Goal: Information Seeking & Learning: Understand process/instructions

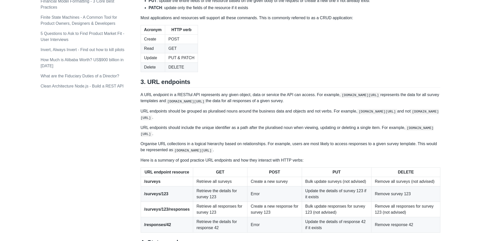
scroll to position [514, 0]
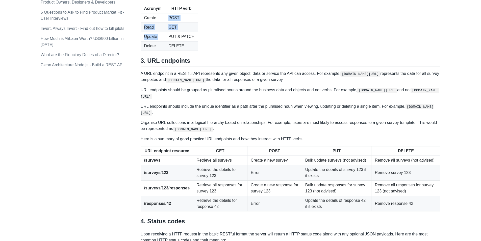
drag, startPoint x: 167, startPoint y: 98, endPoint x: 166, endPoint y: 113, distance: 14.8
click at [166, 51] on tbody "Create POST Read GET Update PUT & PATCH Delete DELETE" at bounding box center [169, 31] width 57 height 37
click at [170, 32] on td "GET" at bounding box center [181, 26] width 33 height 9
drag, startPoint x: 169, startPoint y: 114, endPoint x: 174, endPoint y: 114, distance: 4.5
click at [174, 41] on td "PUT & PATCH" at bounding box center [181, 36] width 33 height 9
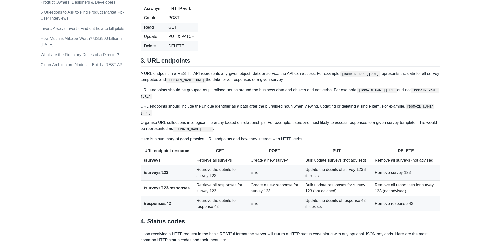
drag, startPoint x: 182, startPoint y: 114, endPoint x: 175, endPoint y: 118, distance: 7.9
click at [180, 41] on td "PUT & PATCH" at bounding box center [181, 36] width 33 height 9
drag, startPoint x: 172, startPoint y: 126, endPoint x: 180, endPoint y: 126, distance: 7.4
click at [179, 51] on td "DELETE" at bounding box center [181, 45] width 33 height 9
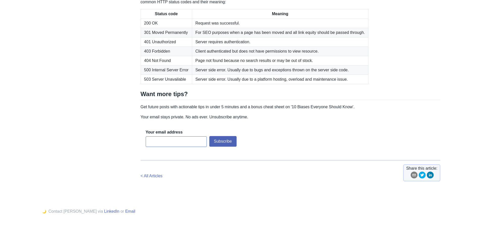
scroll to position [767, 0]
drag, startPoint x: 160, startPoint y: 115, endPoint x: 207, endPoint y: 110, distance: 47.0
click at [178, 56] on td "403 Forbidden" at bounding box center [166, 50] width 51 height 9
drag, startPoint x: 232, startPoint y: 108, endPoint x: 227, endPoint y: 117, distance: 11.0
click at [232, 46] on td "Server requires authentication." at bounding box center [280, 41] width 177 height 9
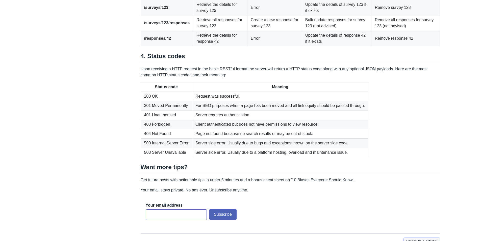
scroll to position [704, 0]
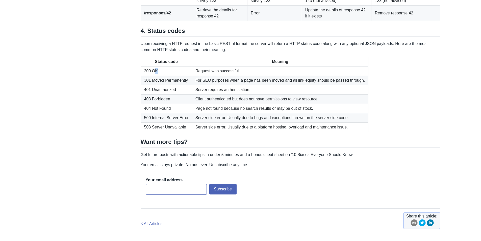
drag, startPoint x: 154, startPoint y: 150, endPoint x: 158, endPoint y: 152, distance: 5.1
click at [157, 76] on td "200 OK" at bounding box center [166, 70] width 51 height 9
drag, startPoint x: 159, startPoint y: 154, endPoint x: 162, endPoint y: 158, distance: 5.1
click at [159, 85] on td "301 Moved Permanently" at bounding box center [166, 80] width 51 height 9
drag, startPoint x: 152, startPoint y: 186, endPoint x: 157, endPoint y: 187, distance: 5.5
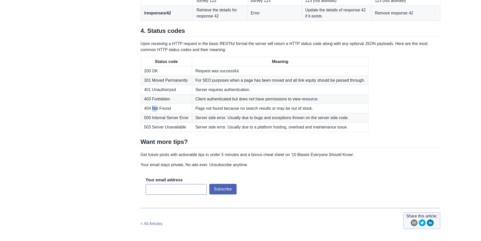
click at [157, 113] on td "404 Not Found" at bounding box center [166, 108] width 51 height 9
drag, startPoint x: 198, startPoint y: 178, endPoint x: 311, endPoint y: 175, distance: 113.0
click at [238, 104] on td "Client authenticated but does not have permissions to view resource." at bounding box center [280, 98] width 177 height 9
click at [238, 113] on td "Page not found because no search results or may be out of stock." at bounding box center [280, 108] width 177 height 9
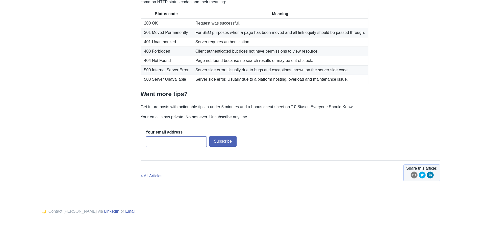
scroll to position [830, 0]
